Goal: Navigation & Orientation: Go to known website

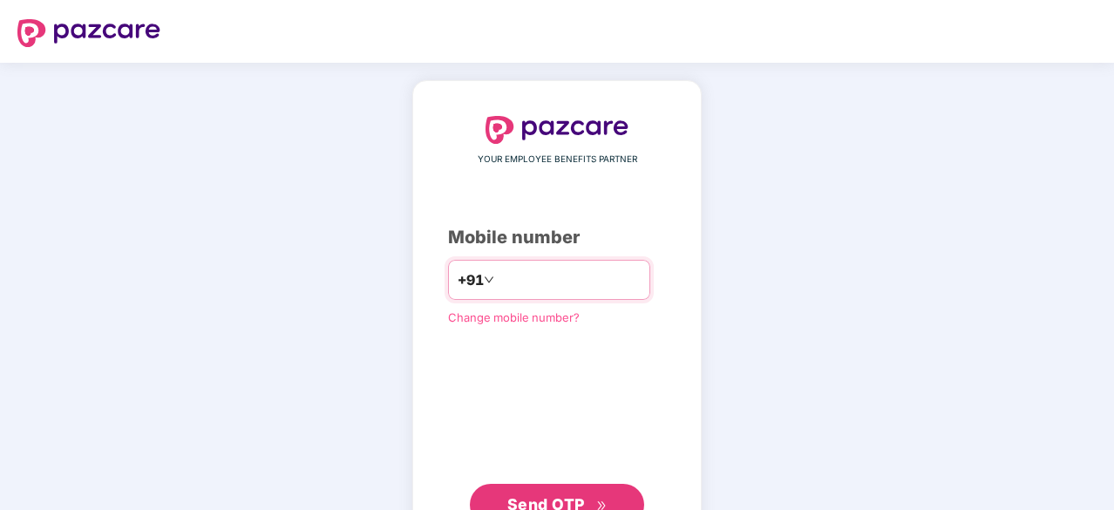
click at [514, 275] on input "number" at bounding box center [569, 280] width 143 height 28
type input "**********"
click at [556, 490] on button "Send OTP" at bounding box center [557, 503] width 174 height 42
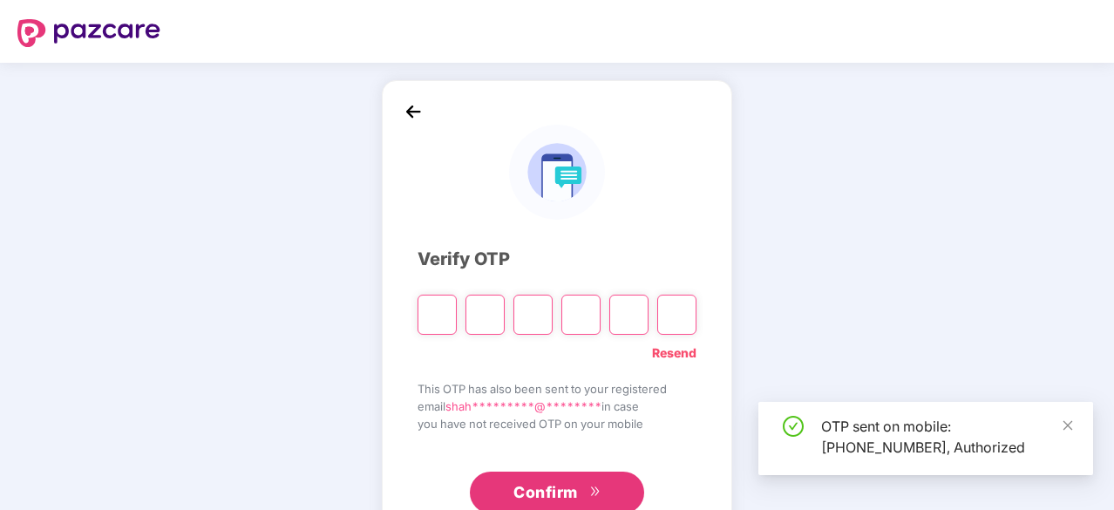
scroll to position [58, 0]
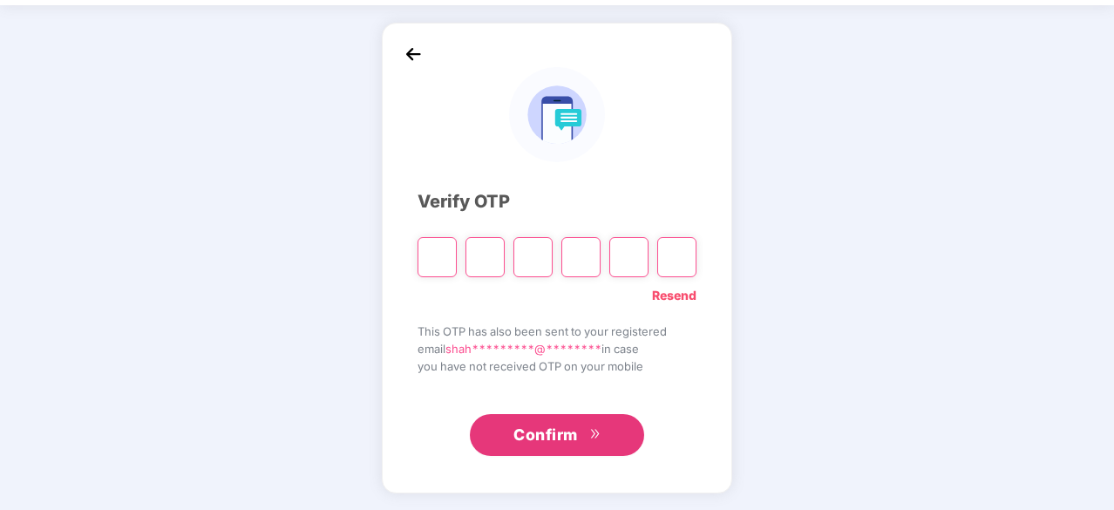
type input "*"
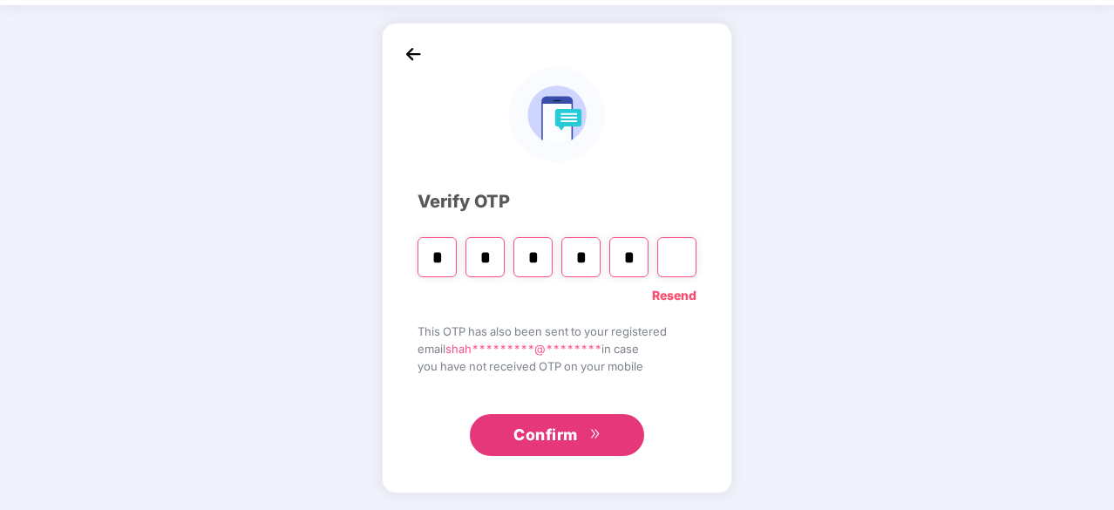
type input "*"
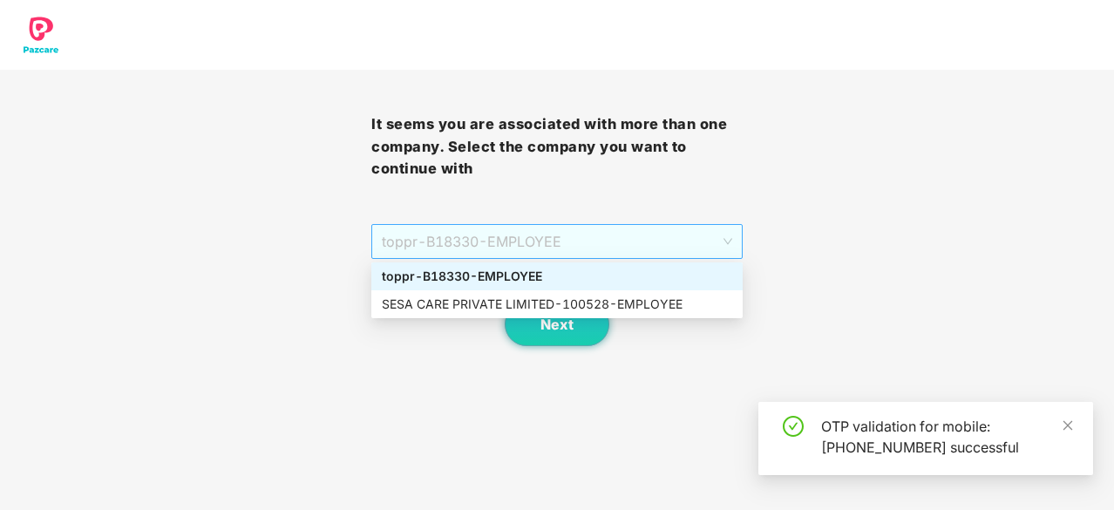
click at [591, 235] on span "toppr - B18330 - EMPLOYEE" at bounding box center [557, 241] width 351 height 33
click at [509, 308] on div "SESA CARE PRIVATE LIMITED - 100528 - EMPLOYEE" at bounding box center [557, 304] width 351 height 19
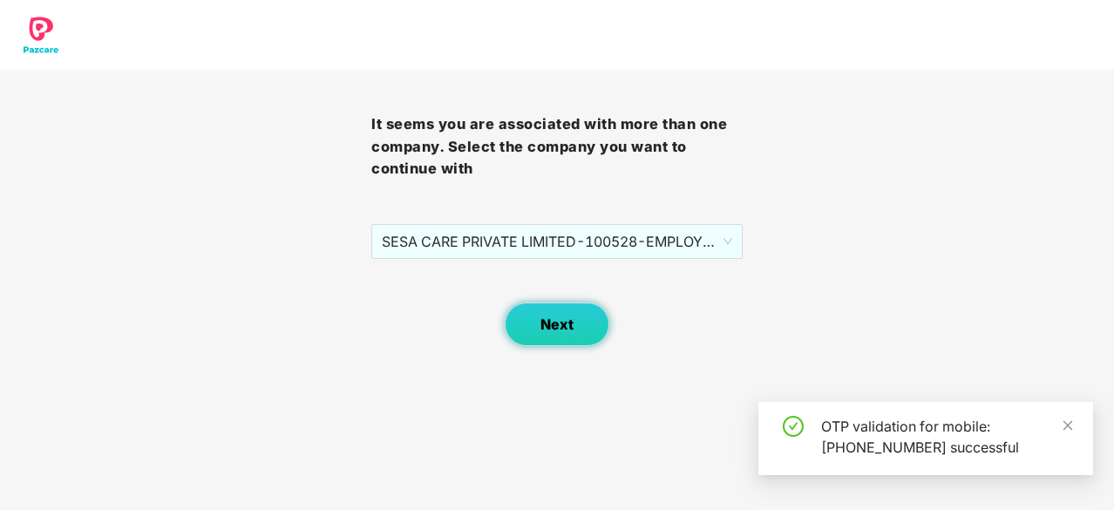
click at [569, 329] on span "Next" at bounding box center [557, 325] width 33 height 17
